Goal: Navigation & Orientation: Find specific page/section

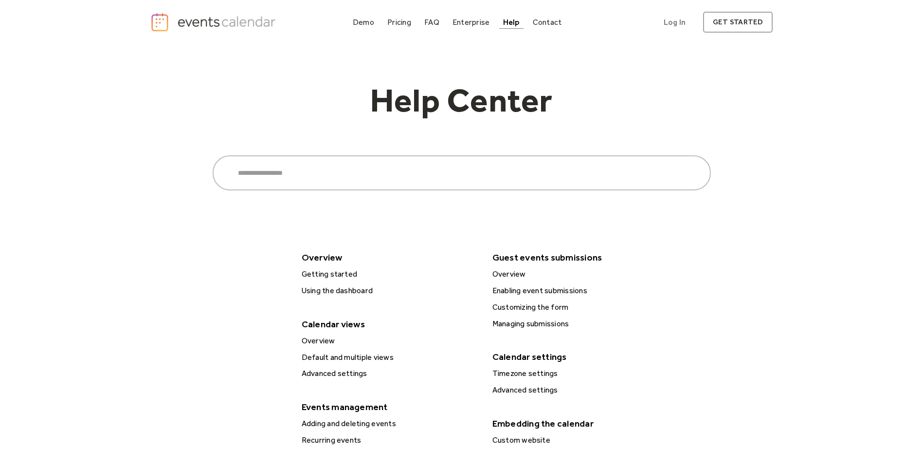
click at [259, 21] on img "home" at bounding box center [214, 22] width 128 height 20
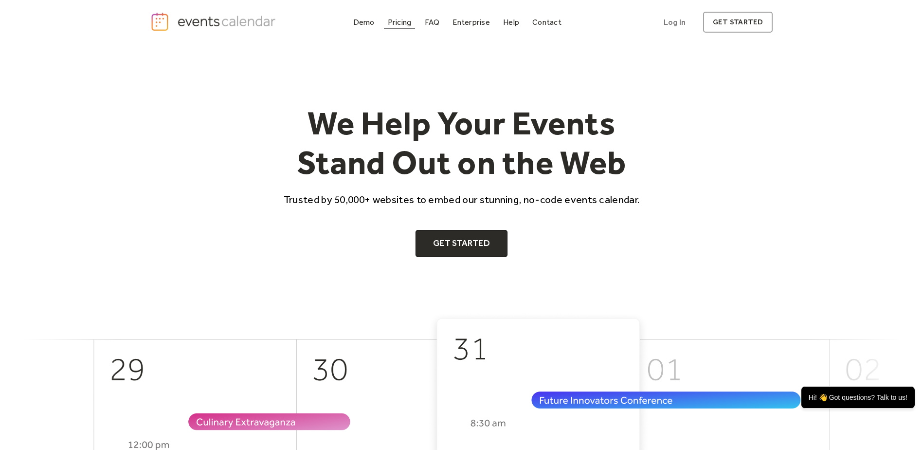
click at [402, 25] on div "Pricing" at bounding box center [400, 21] width 24 height 5
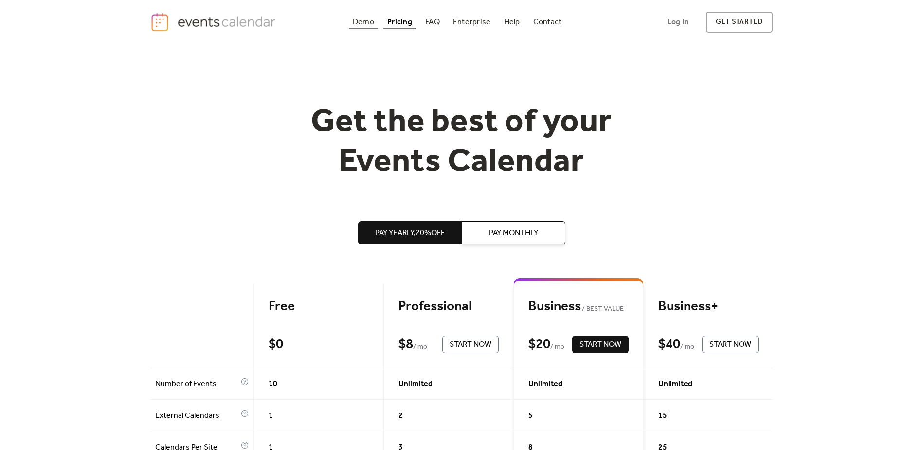
click at [365, 24] on div "Demo" at bounding box center [363, 21] width 21 height 5
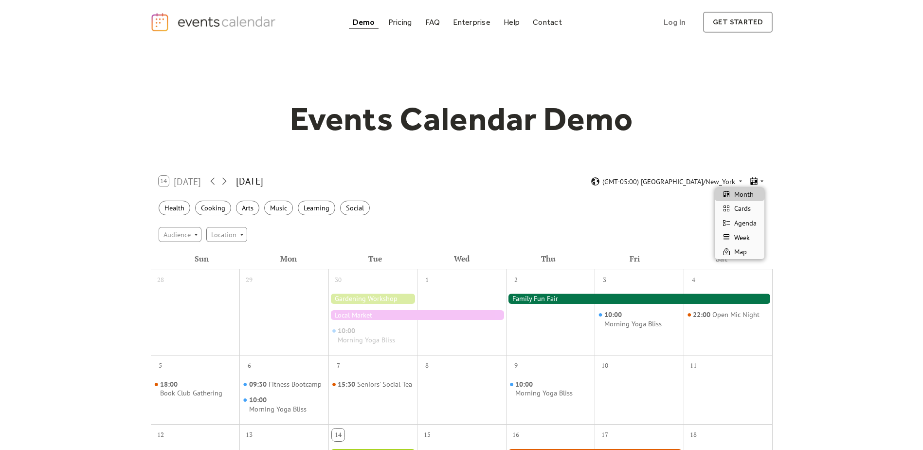
click at [761, 180] on icon at bounding box center [761, 181] width 3 height 2
click at [753, 209] on div "Cards" at bounding box center [740, 208] width 50 height 15
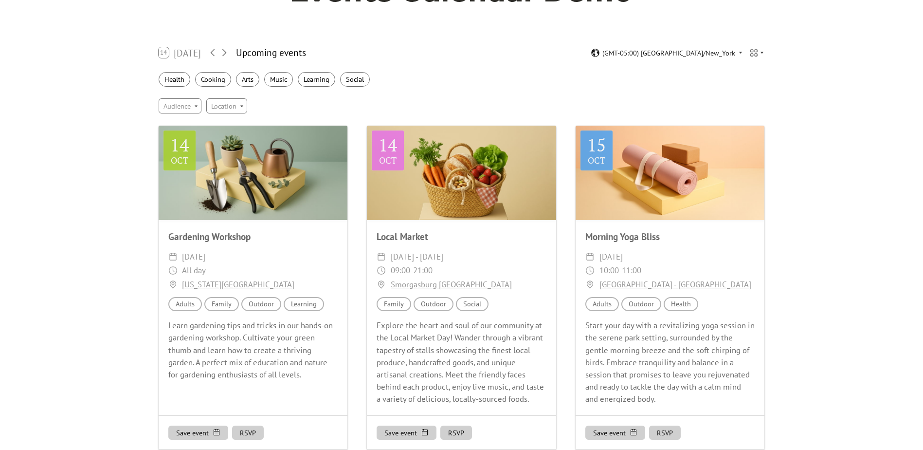
scroll to position [146, 0]
